Goal: Find specific page/section: Find specific page/section

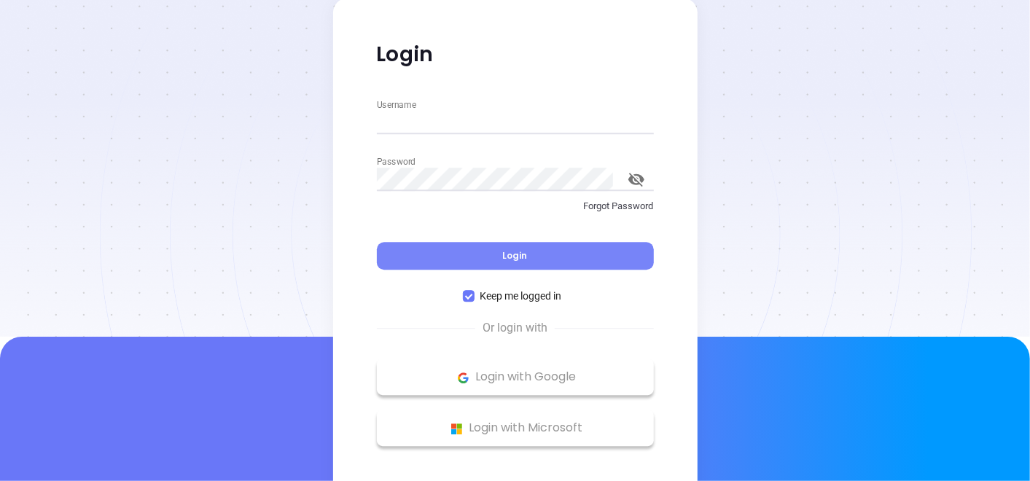
type input "[PERSON_NAME][EMAIL_ADDRESS][PERSON_NAME][DOMAIN_NAME]"
click at [438, 260] on button "Login" at bounding box center [515, 257] width 277 height 28
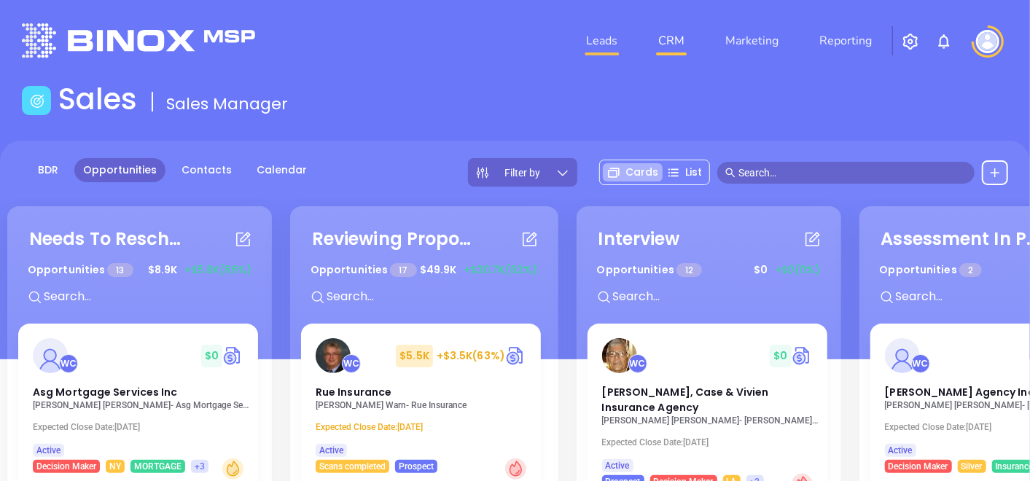
click at [604, 40] on link "Leads" at bounding box center [601, 40] width 43 height 29
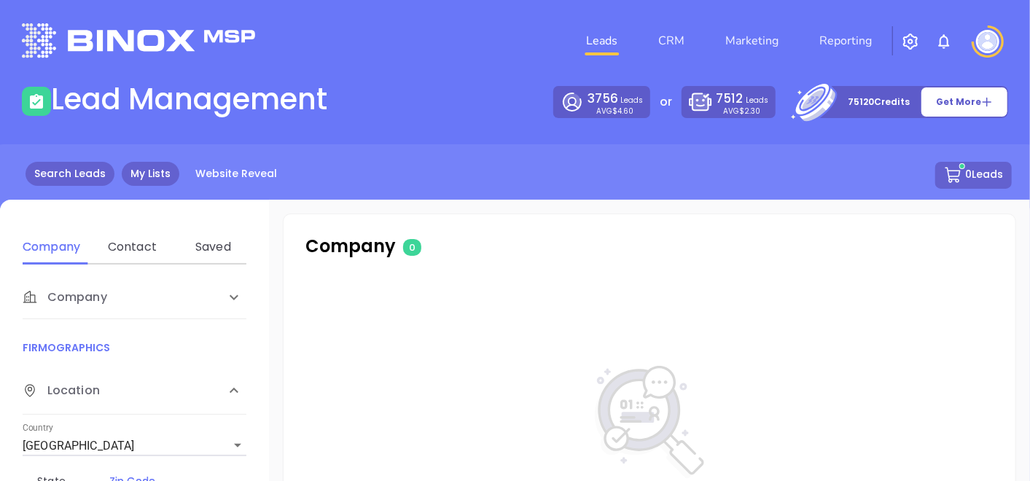
click at [147, 183] on link "My Lists" at bounding box center [151, 174] width 58 height 24
